Goal: Task Accomplishment & Management: Manage account settings

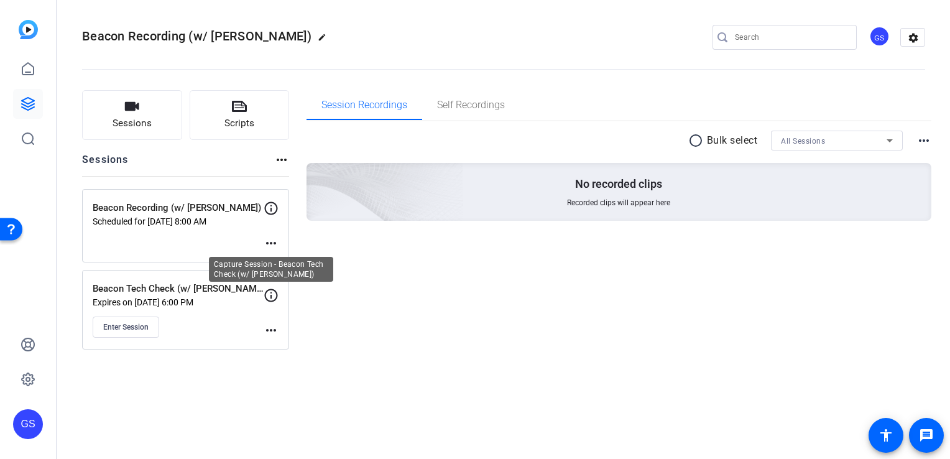
click at [266, 296] on icon at bounding box center [271, 295] width 15 height 15
click at [269, 327] on mat-icon "more_horiz" at bounding box center [271, 330] width 15 height 15
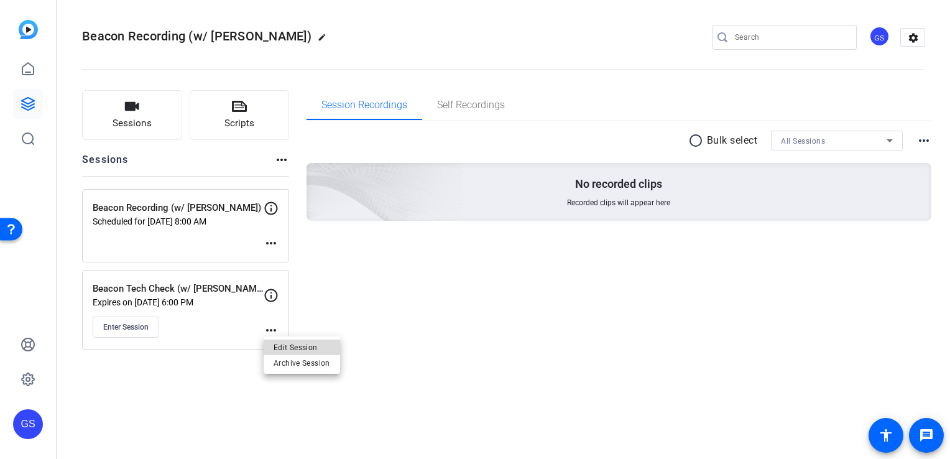
click at [288, 346] on span "Edit Session" at bounding box center [302, 347] width 57 height 15
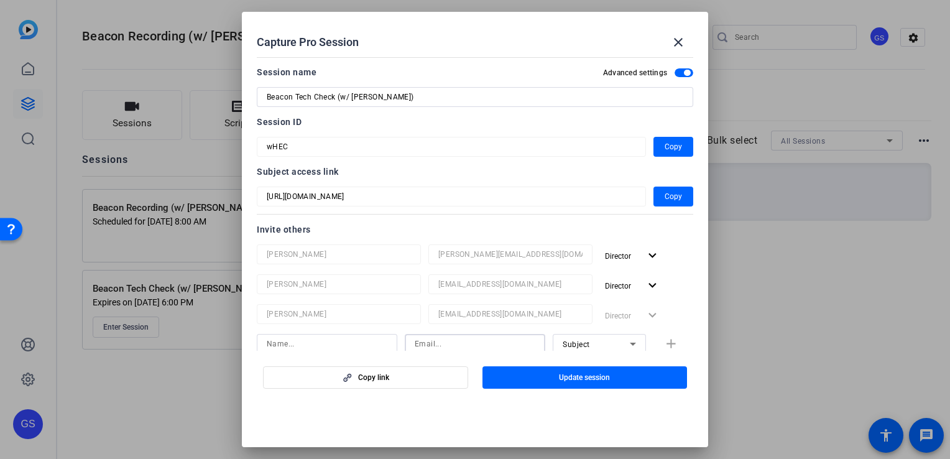
click at [429, 344] on input at bounding box center [475, 343] width 121 height 15
paste input "[EMAIL_ADDRESS][DOMAIN_NAME]"
click at [429, 344] on input "[EMAIL_ADDRESS][DOMAIN_NAME]" at bounding box center [475, 343] width 121 height 15
type input "[EMAIL_ADDRESS][DOMAIN_NAME]"
click at [348, 345] on input at bounding box center [327, 343] width 121 height 15
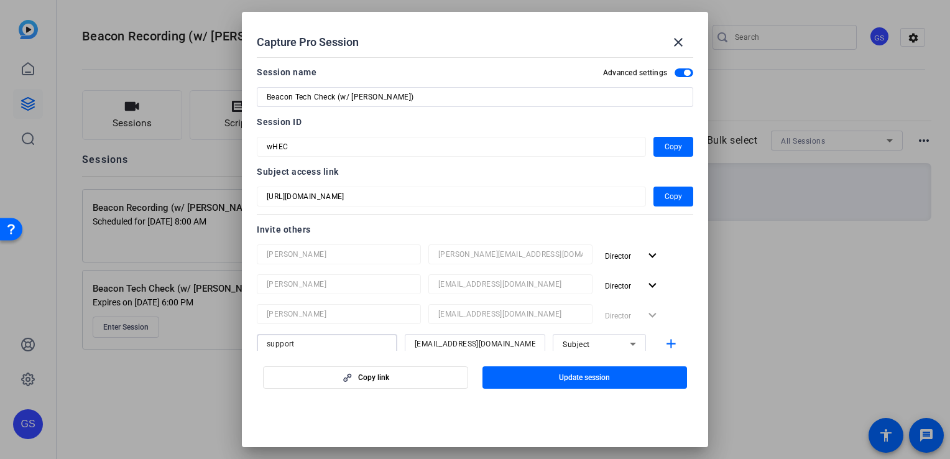
type input "support"
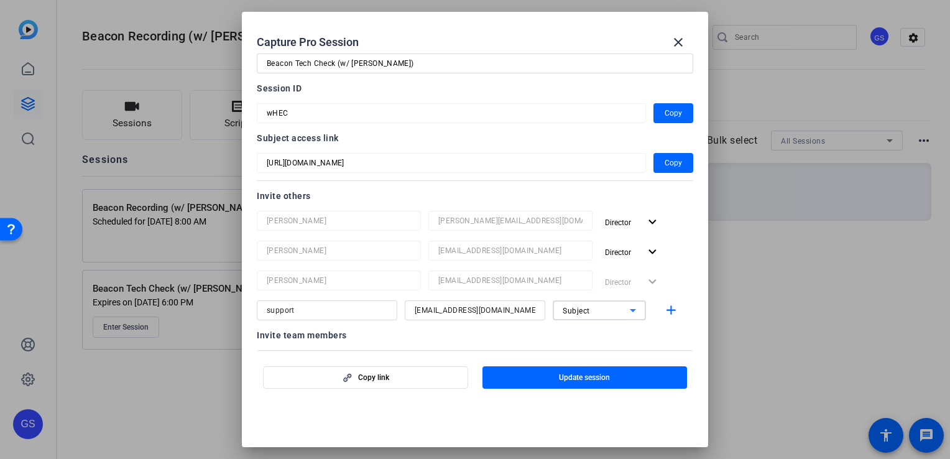
scroll to position [35, 0]
click at [637, 306] on div "Subject" at bounding box center [599, 309] width 93 height 20
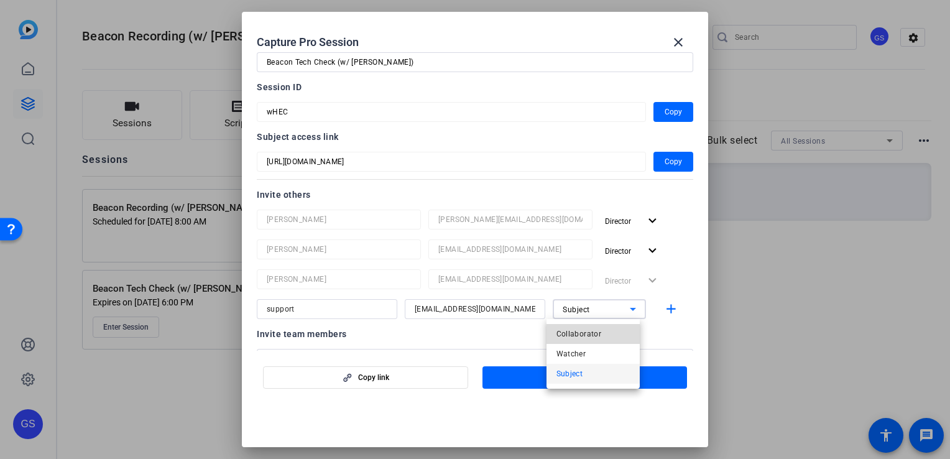
click at [604, 331] on mat-option "Collaborator" at bounding box center [593, 334] width 93 height 20
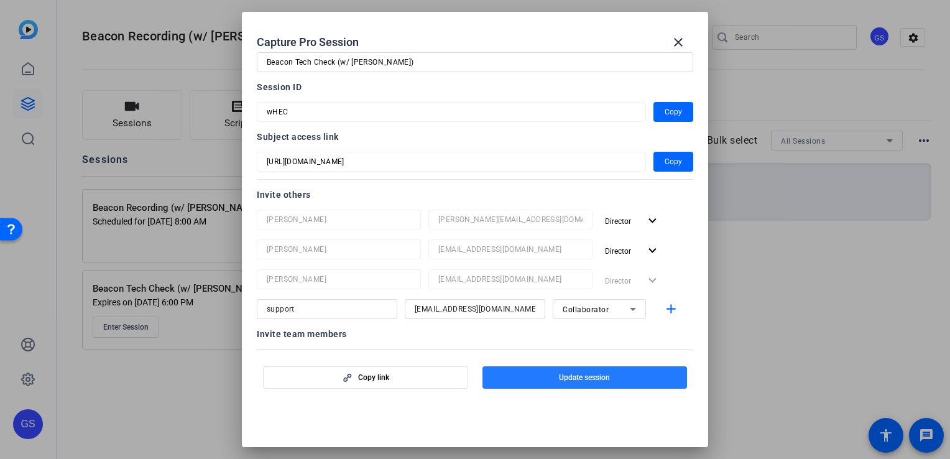
click at [578, 377] on span "Update session" at bounding box center [584, 378] width 51 height 10
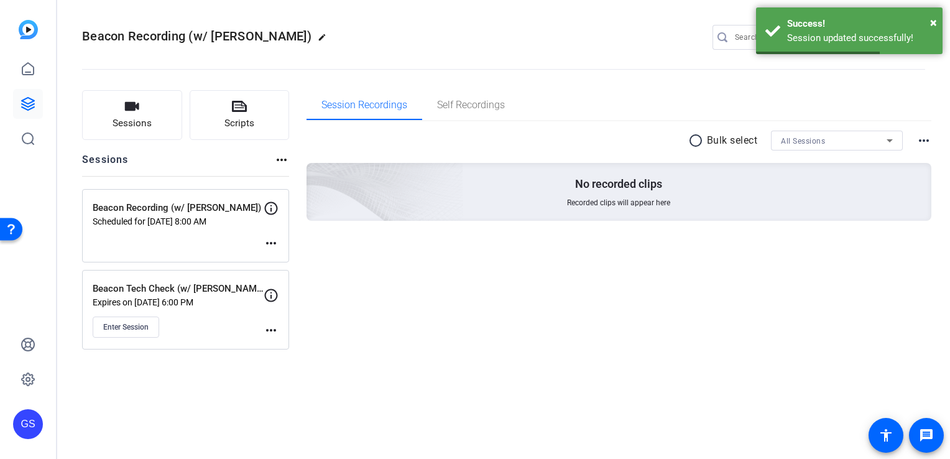
click at [274, 239] on mat-icon "more_horiz" at bounding box center [271, 243] width 15 height 15
click at [289, 265] on span "Edit Session" at bounding box center [302, 261] width 57 height 15
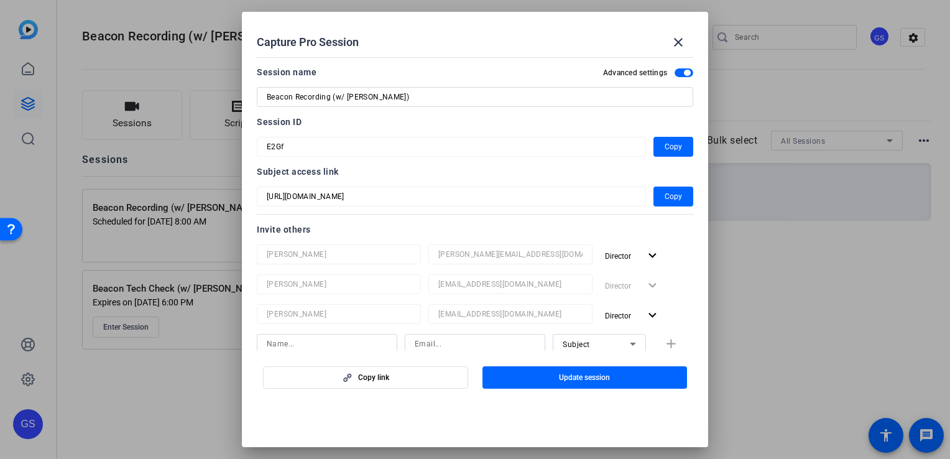
scroll to position [40, 0]
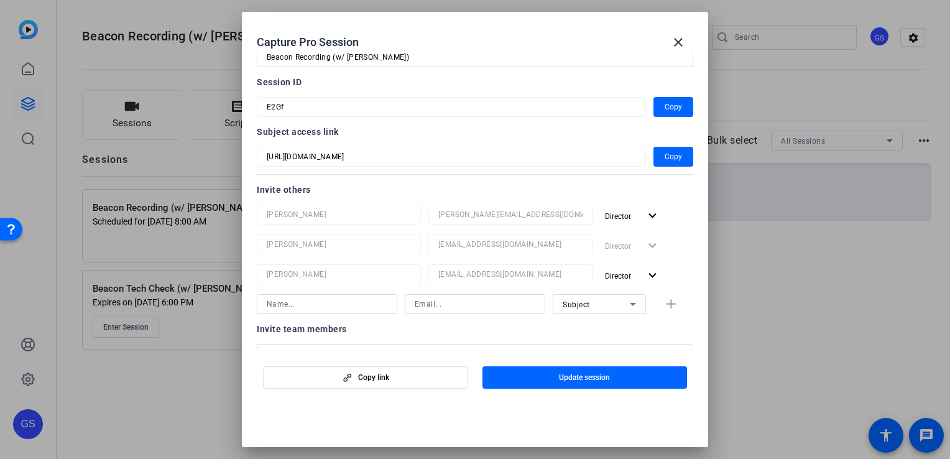
click at [448, 313] on div at bounding box center [475, 304] width 121 height 20
type input "V"
paste input "[EMAIL_ADDRESS][DOMAIN_NAME]"
type input "[EMAIL_ADDRESS][DOMAIN_NAME]"
click at [361, 295] on div at bounding box center [327, 304] width 121 height 20
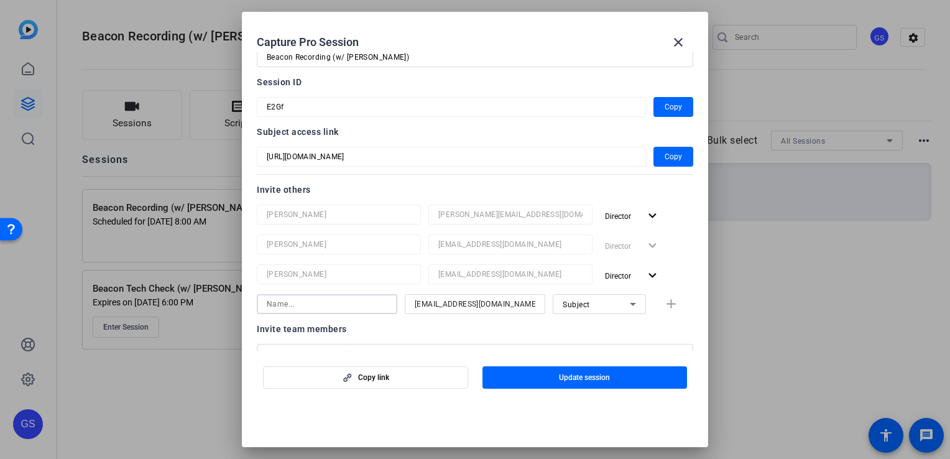
click at [360, 299] on input at bounding box center [327, 304] width 121 height 15
type input "Support"
click at [626, 300] on icon at bounding box center [633, 304] width 15 height 15
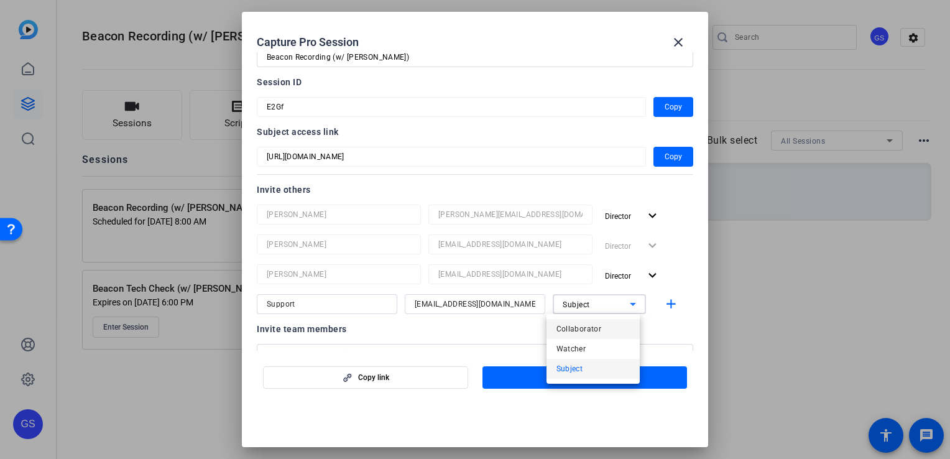
click at [599, 331] on span "Collaborator" at bounding box center [579, 329] width 45 height 15
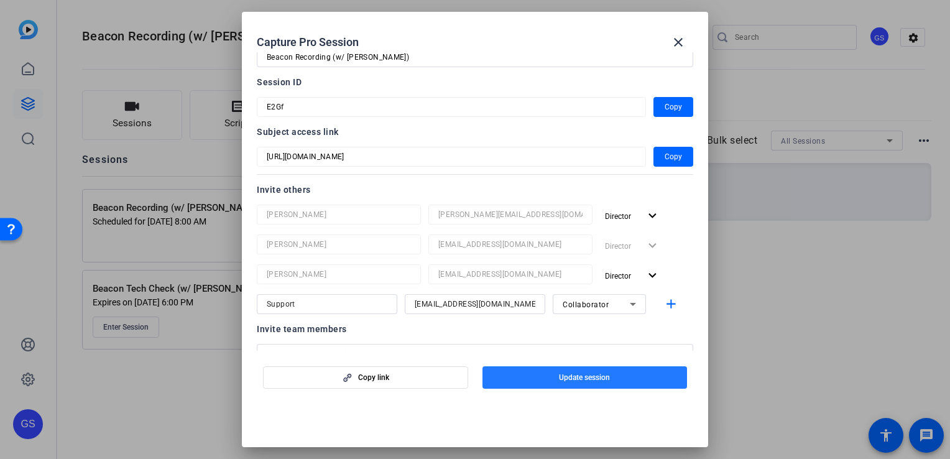
click at [575, 384] on span "button" at bounding box center [585, 378] width 205 height 30
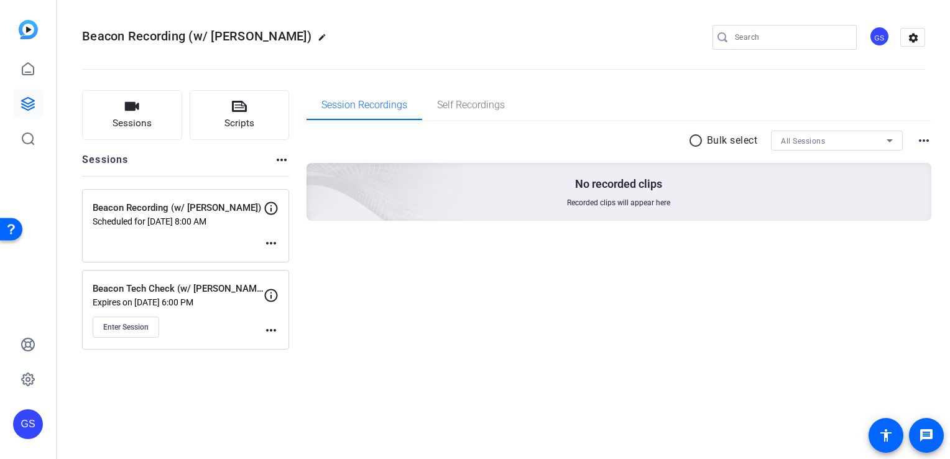
click at [274, 326] on mat-icon "more_horiz" at bounding box center [271, 330] width 15 height 15
click at [286, 342] on span "Edit Session" at bounding box center [302, 347] width 57 height 15
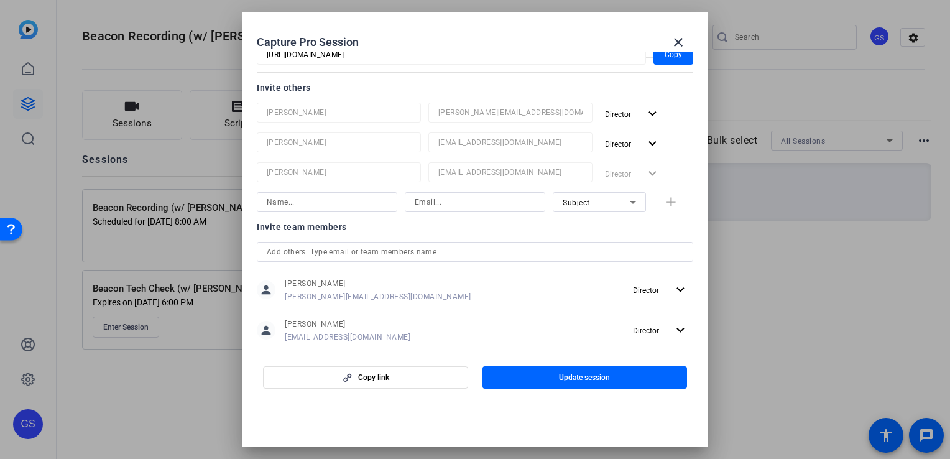
scroll to position [143, 0]
click at [448, 203] on input at bounding box center [475, 200] width 121 height 15
paste input "[EMAIL_ADDRESS][DOMAIN_NAME]"
type input "[EMAIL_ADDRESS][DOMAIN_NAME]"
click at [339, 202] on input at bounding box center [327, 200] width 121 height 15
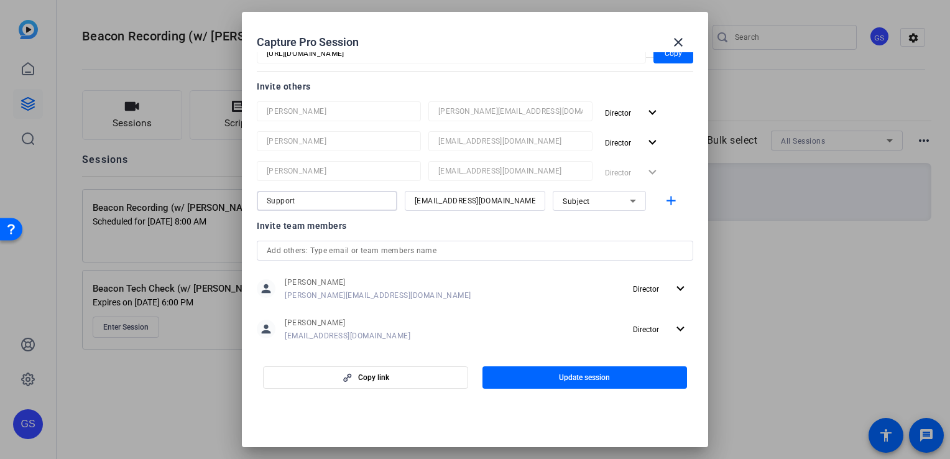
type input "Support"
click at [669, 196] on mat-icon "add" at bounding box center [672, 201] width 16 height 16
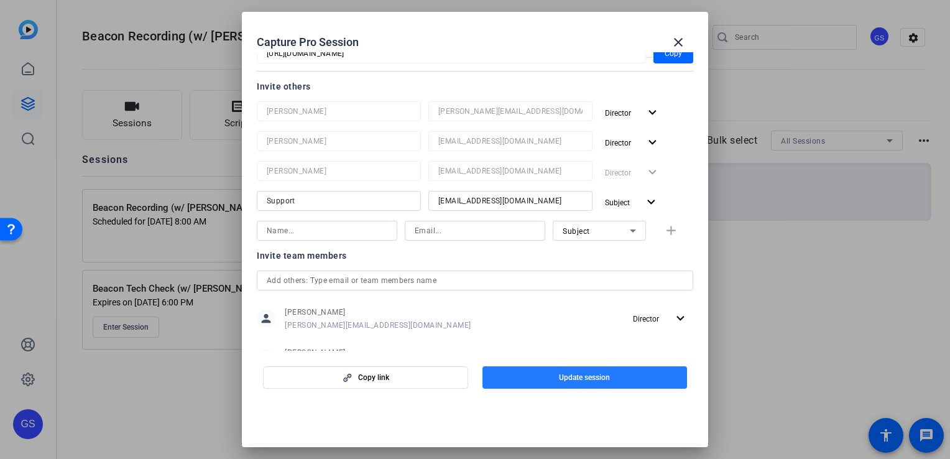
click at [577, 386] on span "button" at bounding box center [585, 378] width 205 height 30
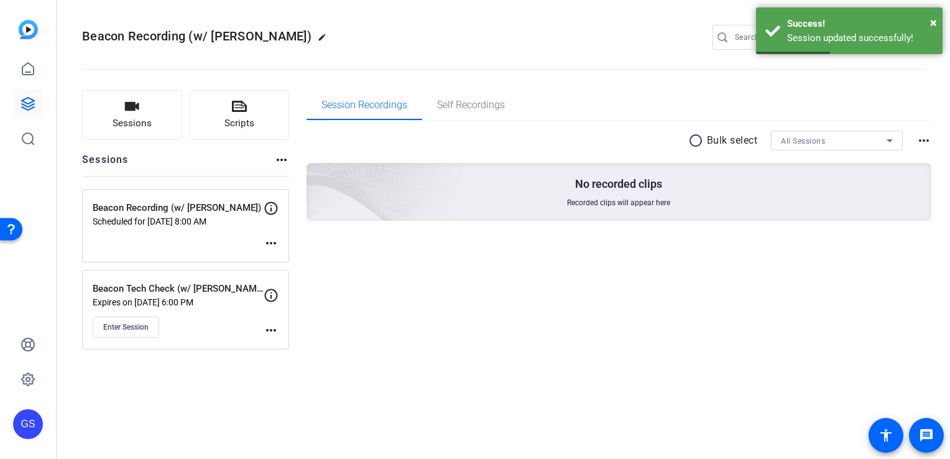
click at [270, 323] on mat-icon "more_horiz" at bounding box center [271, 330] width 15 height 15
click at [292, 348] on span "Edit Session" at bounding box center [302, 347] width 57 height 15
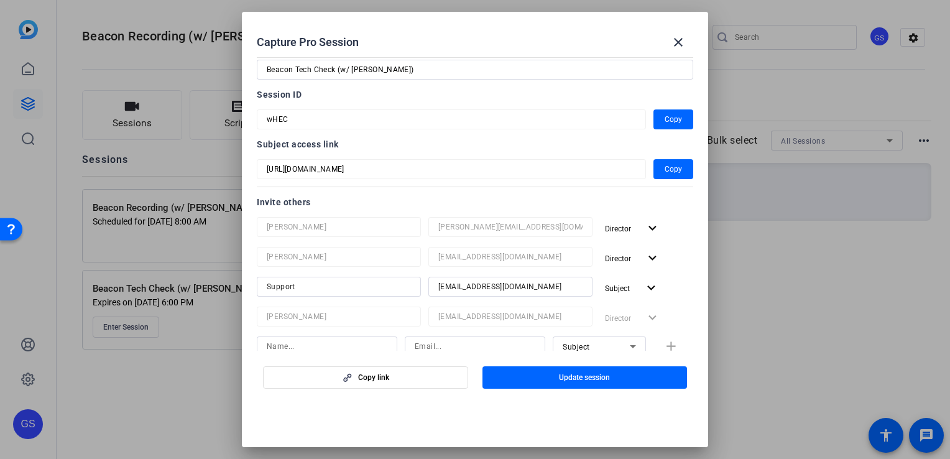
scroll to position [0, 0]
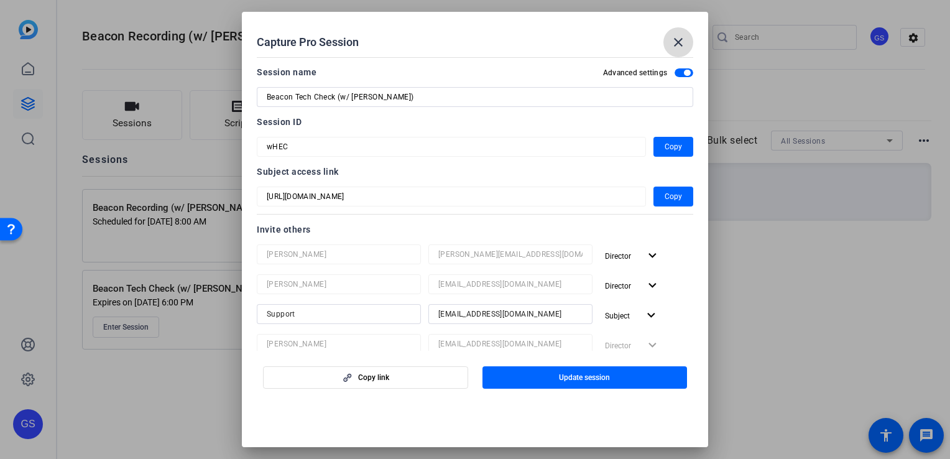
click at [678, 36] on mat-icon "close" at bounding box center [678, 42] width 15 height 15
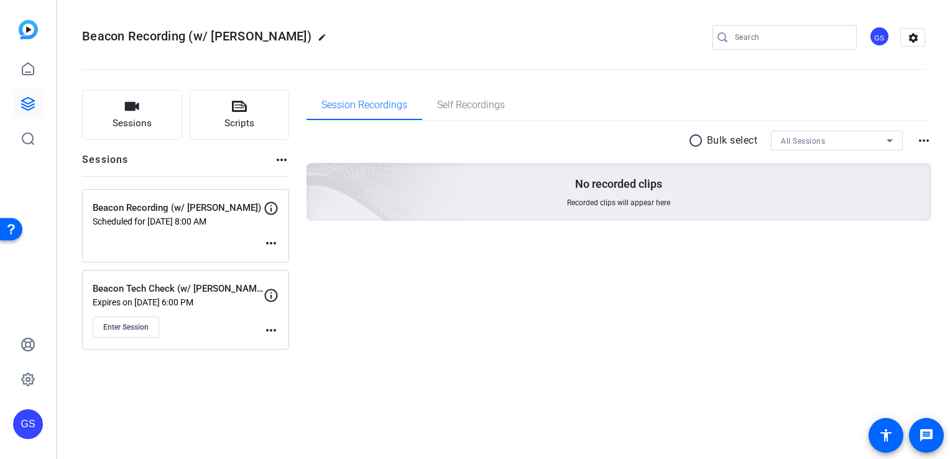
click at [271, 245] on mat-icon "more_horiz" at bounding box center [271, 243] width 15 height 15
click at [291, 260] on span "Edit Session" at bounding box center [302, 261] width 57 height 15
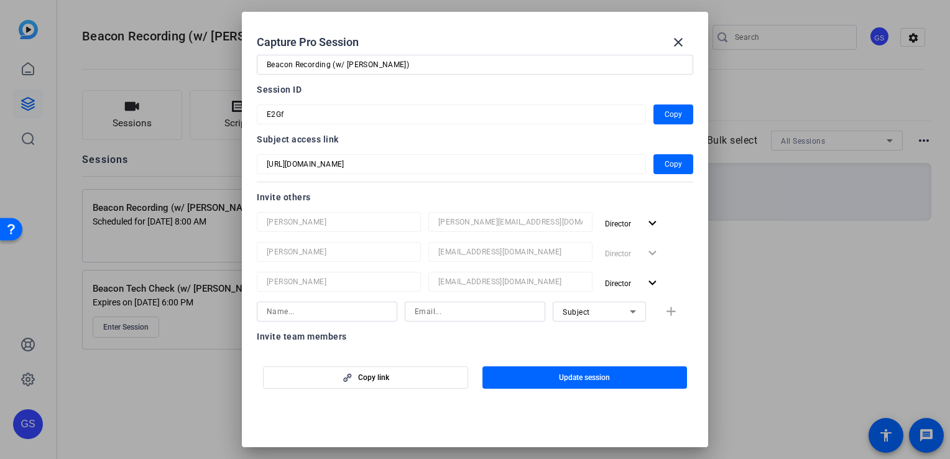
scroll to position [35, 0]
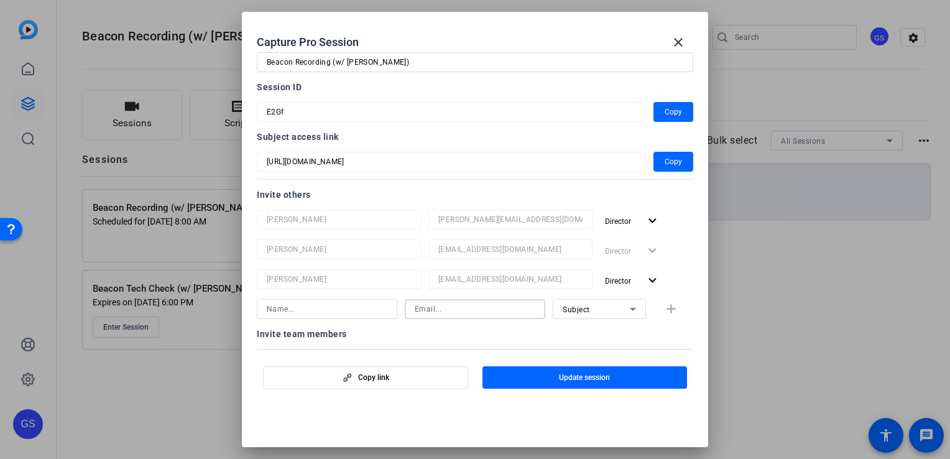
click at [474, 308] on input at bounding box center [475, 309] width 121 height 15
paste input "[EMAIL_ADDRESS][DOMAIN_NAME]"
type input "[EMAIL_ADDRESS][DOMAIN_NAME]"
click at [370, 315] on input at bounding box center [327, 309] width 121 height 15
type input "Support"
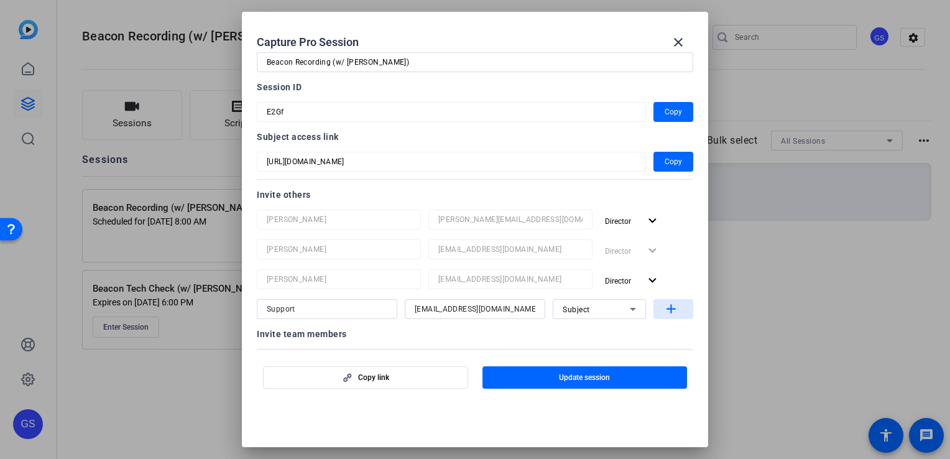
click at [672, 297] on span "button" at bounding box center [674, 309] width 40 height 30
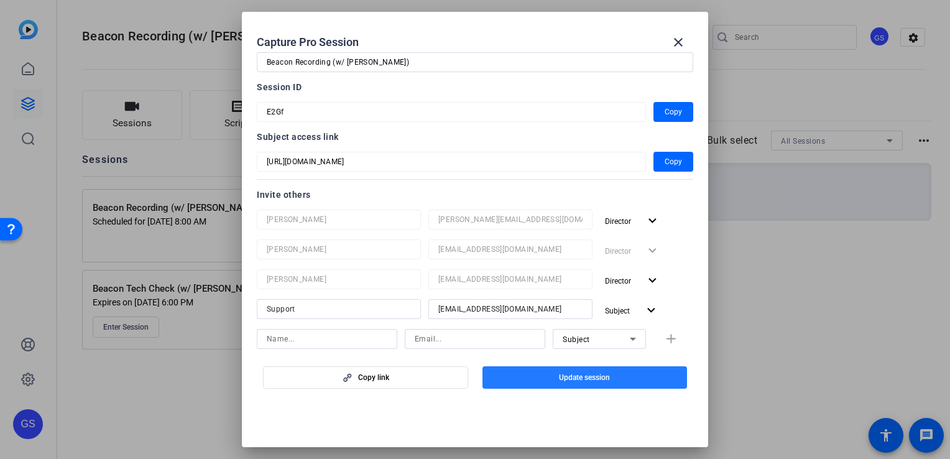
click at [603, 380] on span "Update session" at bounding box center [584, 378] width 51 height 10
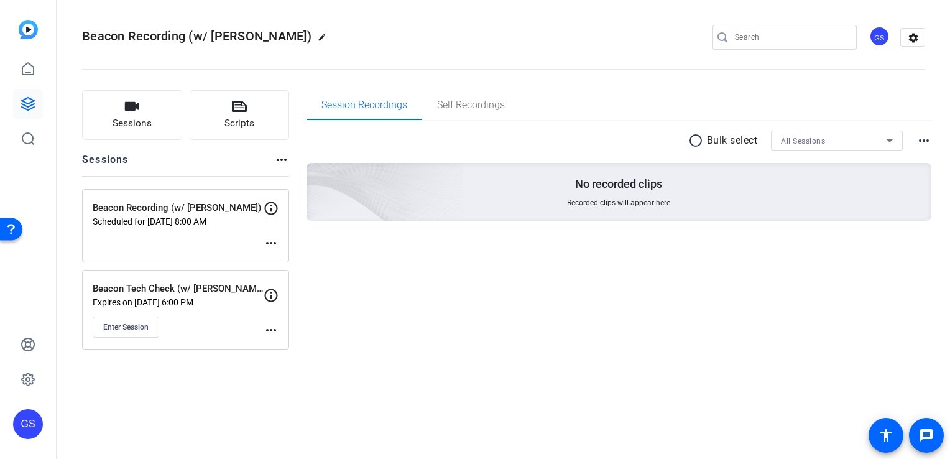
click at [269, 335] on mat-icon "more_horiz" at bounding box center [271, 330] width 15 height 15
click at [281, 344] on span "Edit Session" at bounding box center [302, 347] width 57 height 15
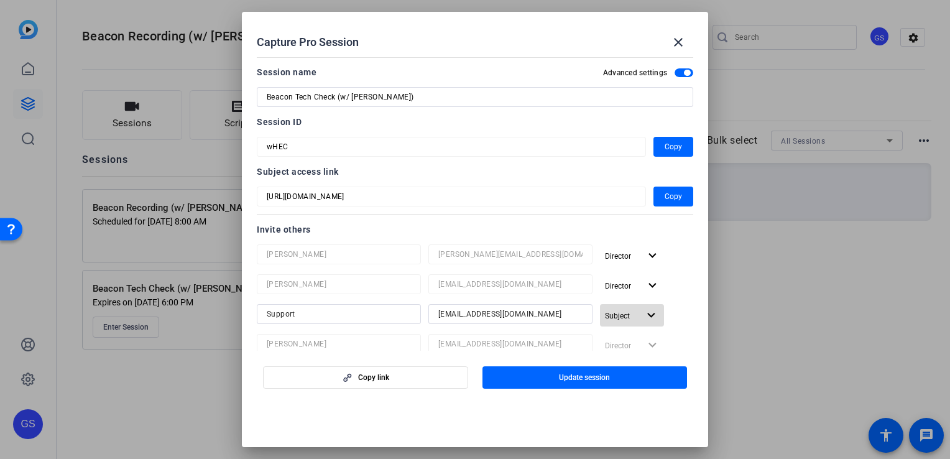
click at [651, 322] on mat-icon "expand_more" at bounding box center [652, 316] width 16 height 16
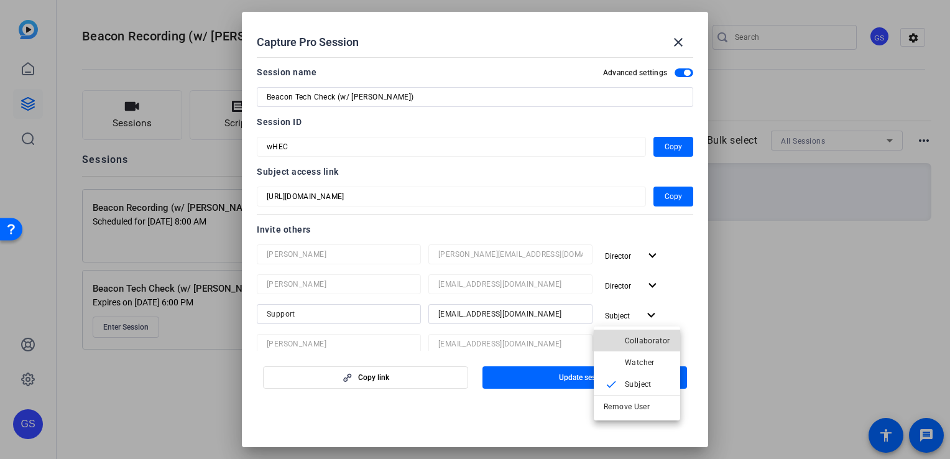
click at [649, 343] on span "Collaborator" at bounding box center [647, 340] width 45 height 9
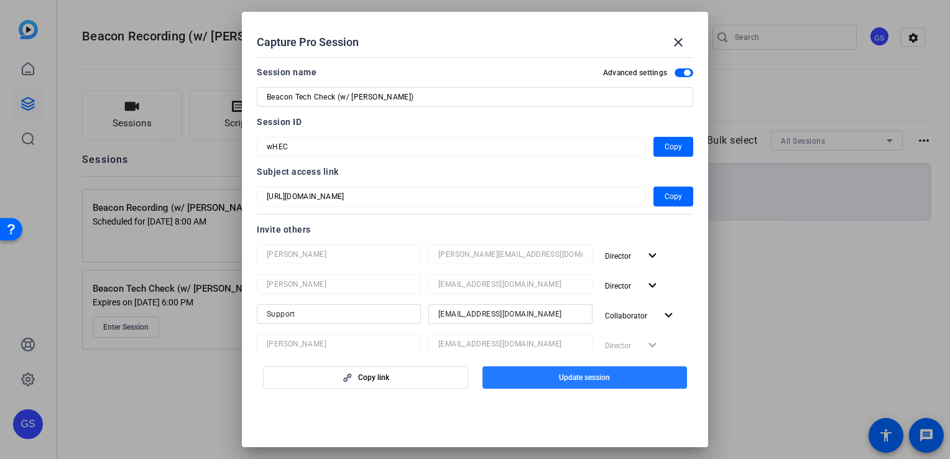
click at [629, 379] on span "button" at bounding box center [585, 378] width 205 height 30
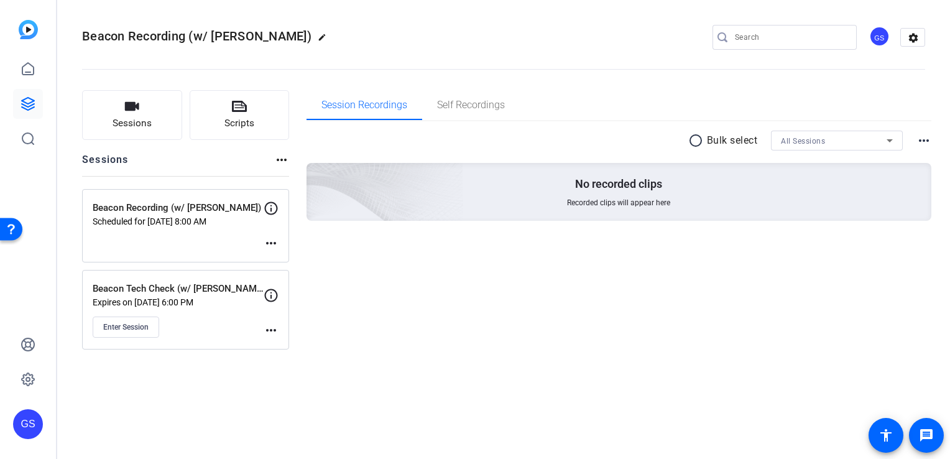
click at [274, 241] on mat-icon "more_horiz" at bounding box center [271, 243] width 15 height 15
click at [284, 257] on span "Edit Session" at bounding box center [302, 261] width 57 height 15
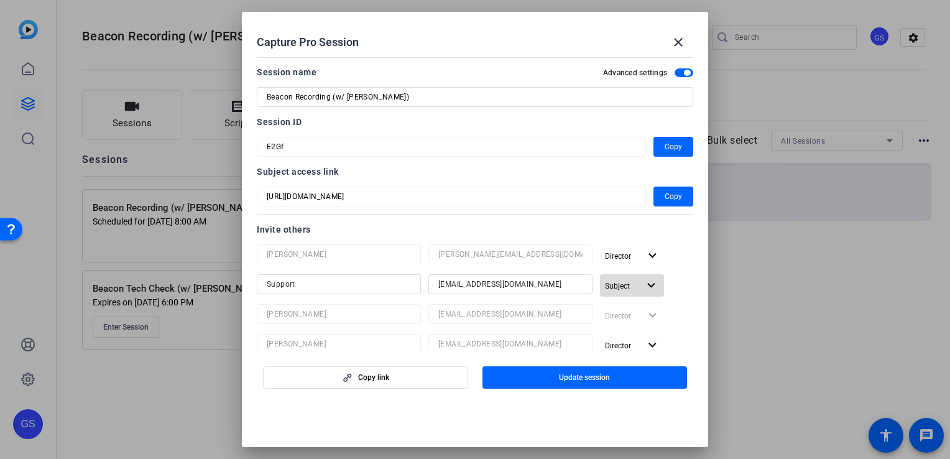
click at [644, 285] on mat-icon "expand_more" at bounding box center [652, 286] width 16 height 16
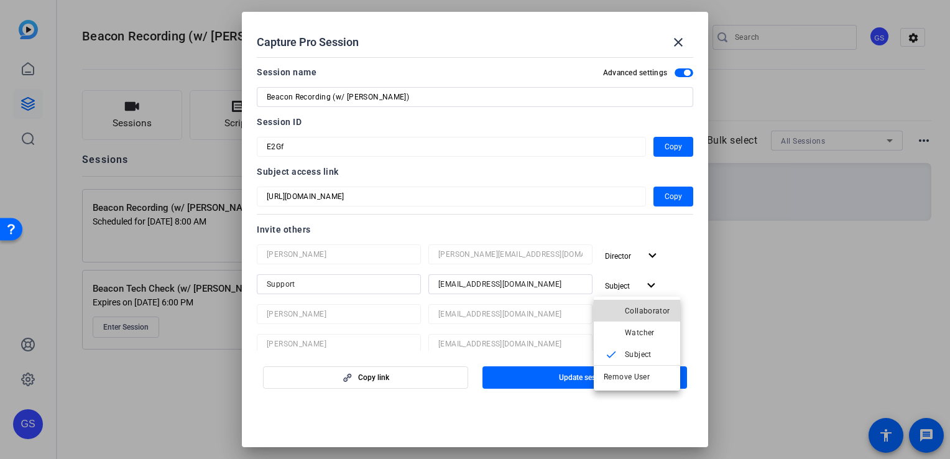
click at [653, 311] on span "Collaborator" at bounding box center [647, 311] width 45 height 9
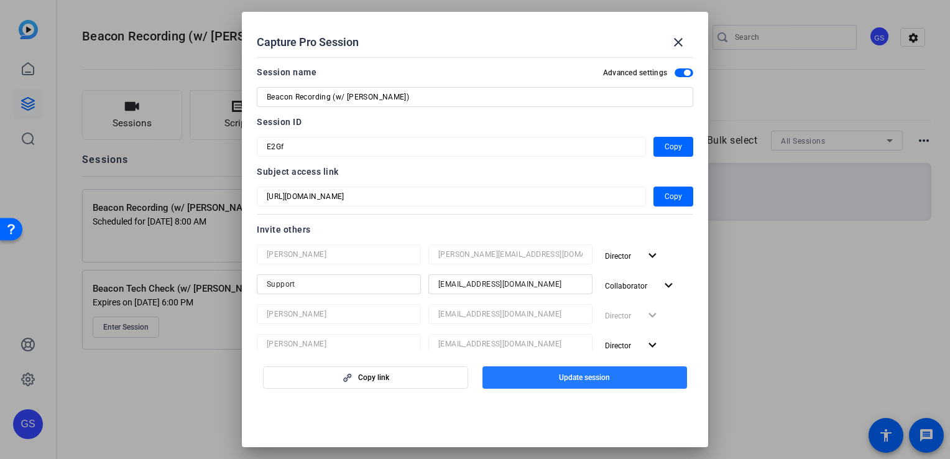
click at [609, 373] on span "Update session" at bounding box center [584, 378] width 51 height 10
